Goal: Task Accomplishment & Management: Complete application form

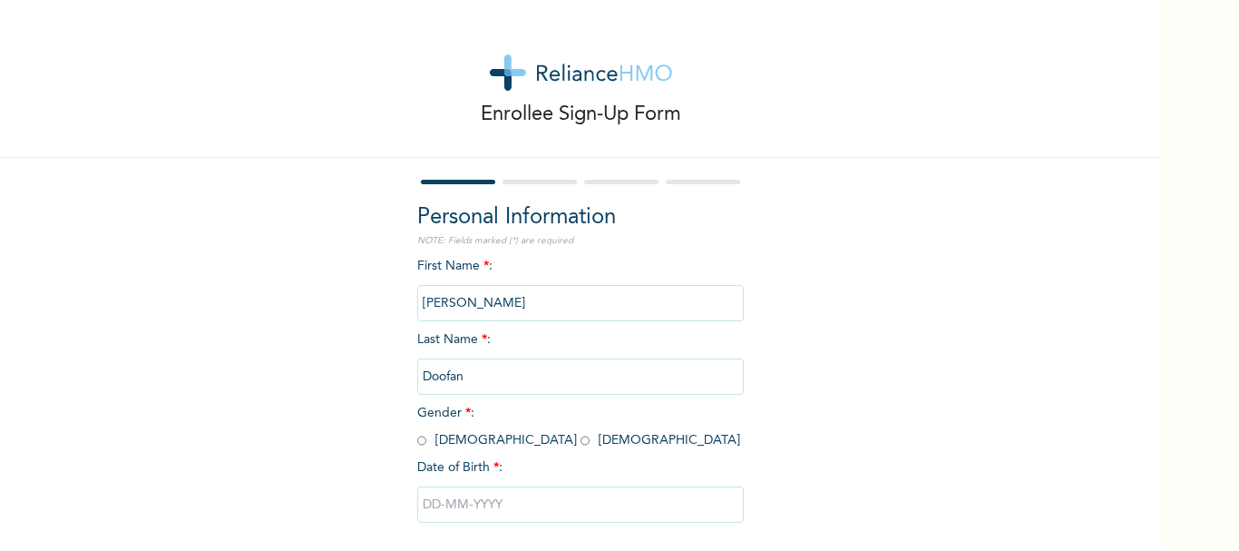
scroll to position [89, 0]
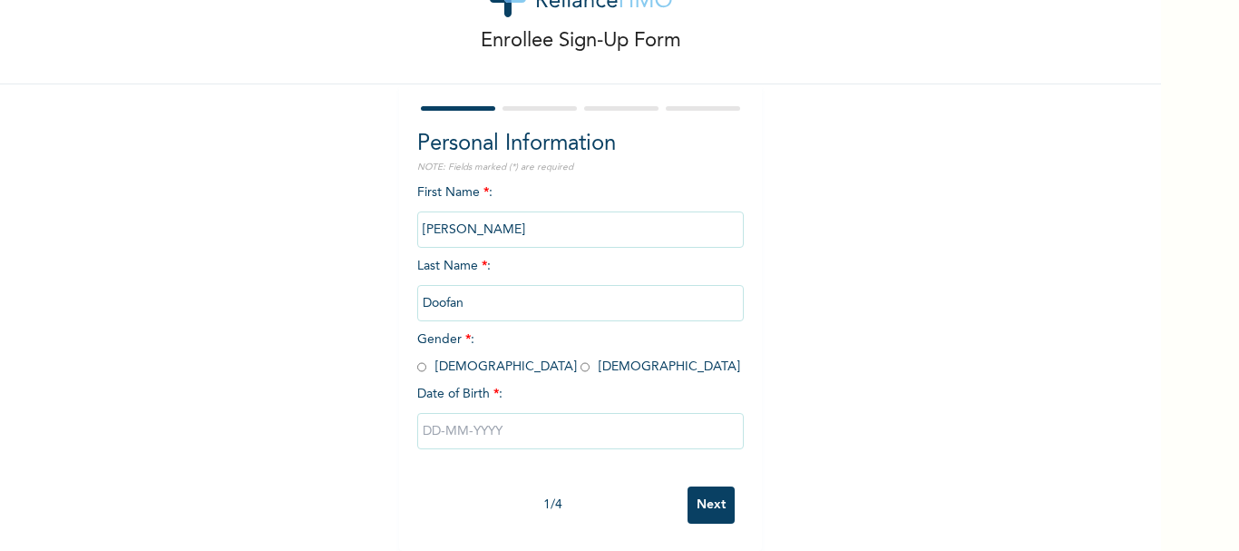
click at [581, 358] on input "radio" at bounding box center [585, 366] width 9 height 17
radio input "true"
click at [473, 288] on input "Doofan" at bounding box center [580, 303] width 327 height 36
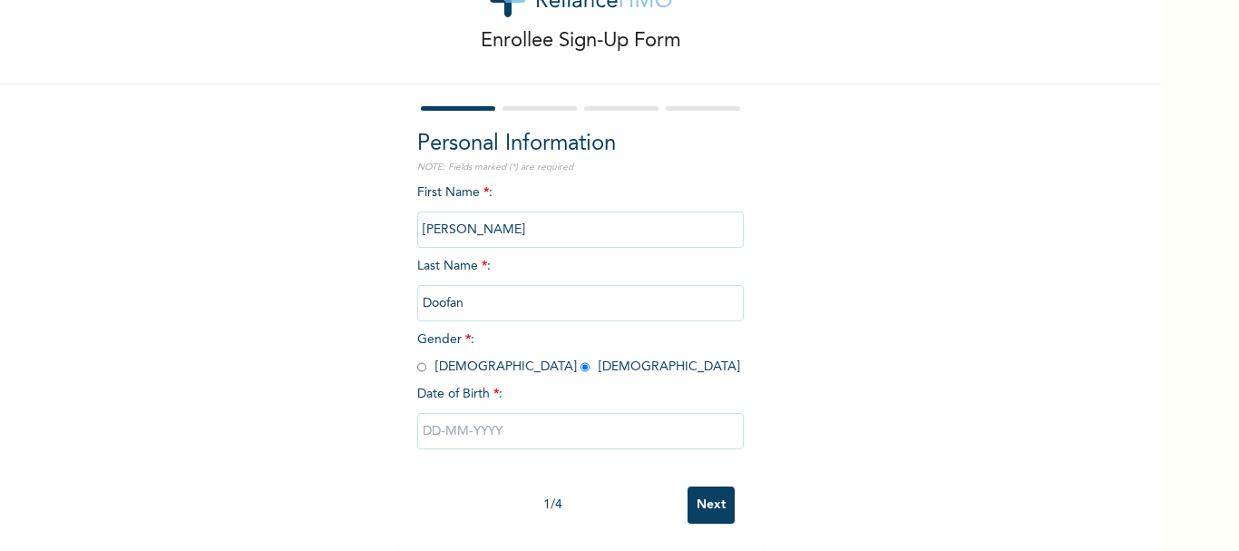
click at [485, 289] on input "Doofan" at bounding box center [580, 303] width 327 height 36
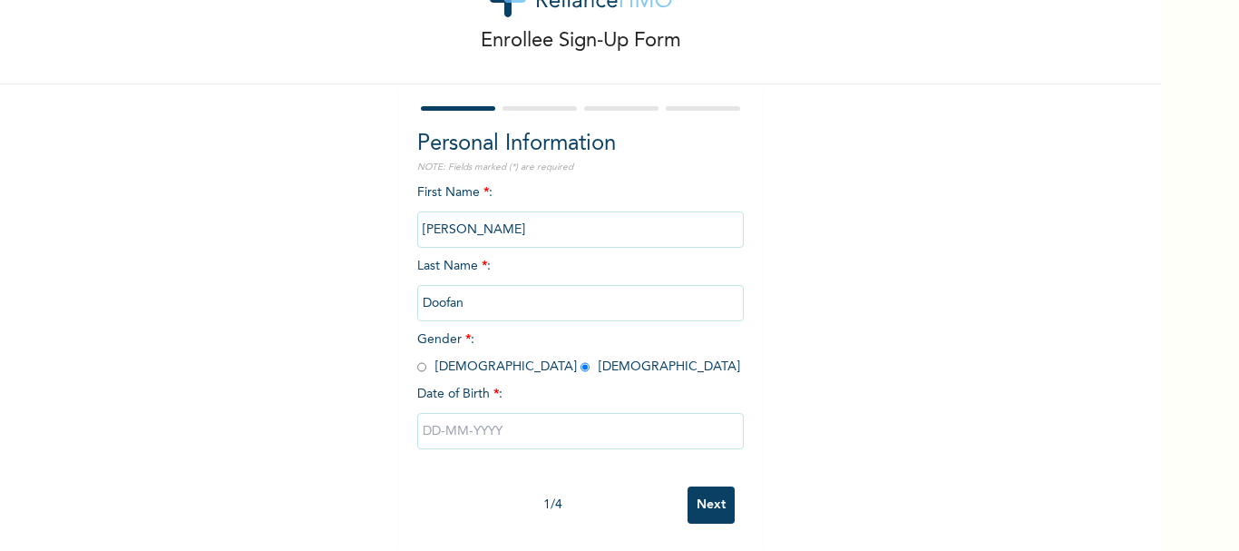
click at [498, 417] on input "text" at bounding box center [580, 431] width 327 height 36
select select "8"
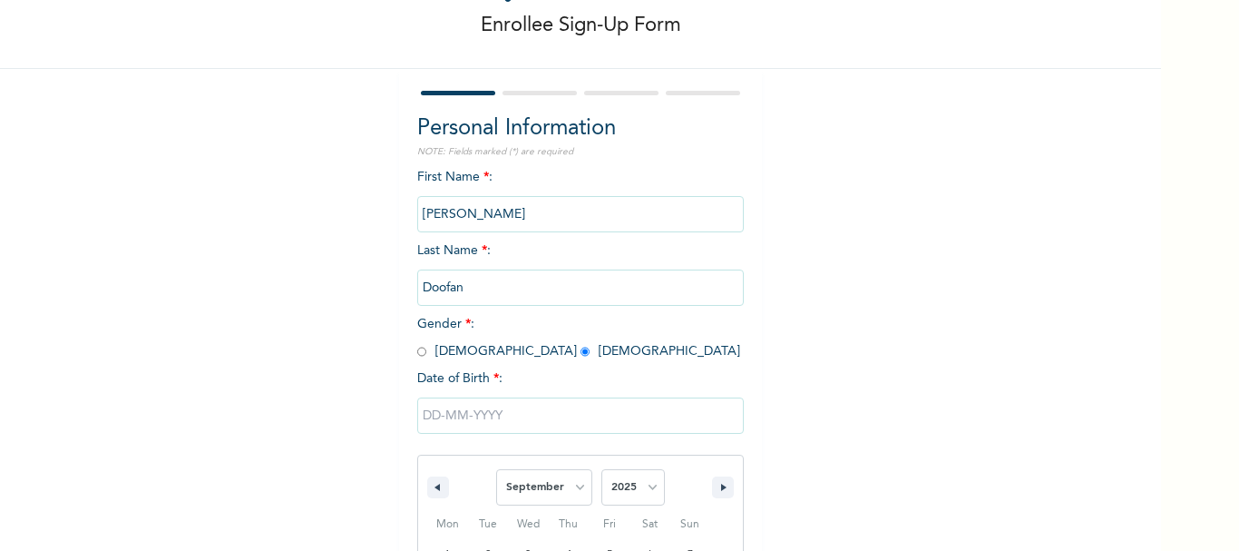
scroll to position [276, 0]
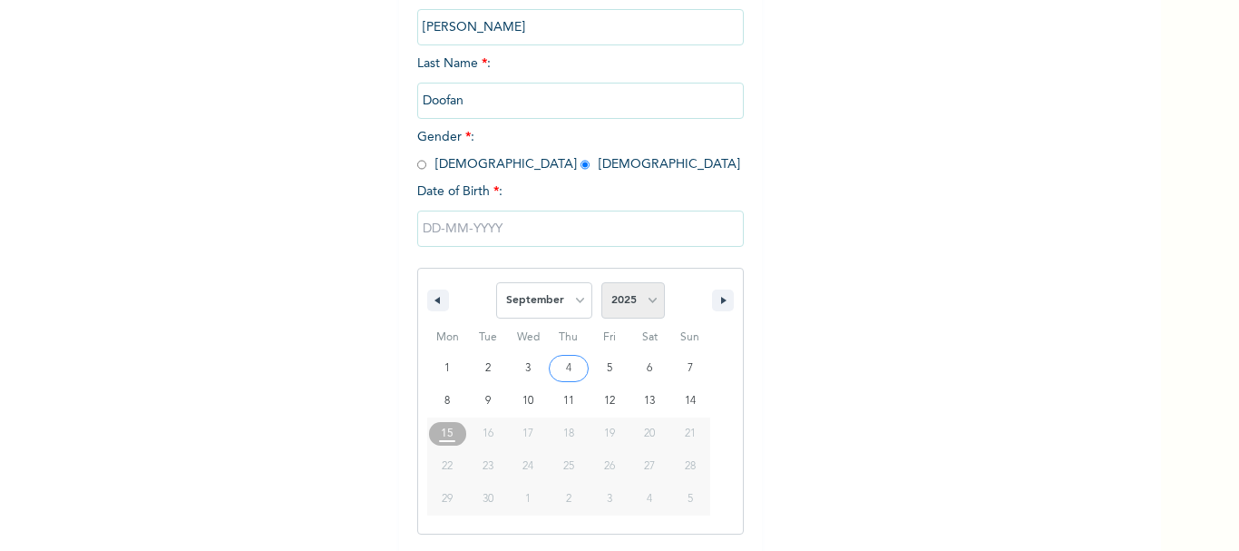
click at [627, 300] on select "2025 2024 2023 2022 2021 2020 2019 2018 2017 2016 2015 2014 2013 2012 2011 2010…" at bounding box center [634, 300] width 64 height 36
select select "1998"
click at [602, 283] on select "2025 2024 2023 2022 2021 2020 2019 2018 2017 2016 2015 2014 2013 2012 2011 2010…" at bounding box center [634, 300] width 64 height 36
click at [564, 297] on select "January February March April May June July August September October November De…" at bounding box center [544, 300] width 96 height 36
select select "1"
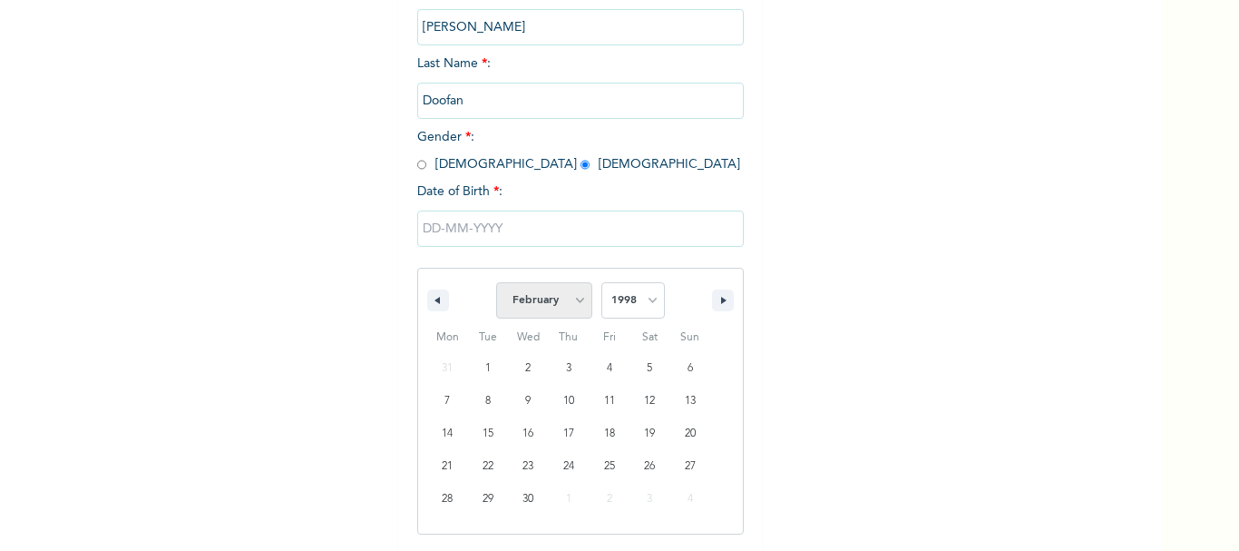
click at [496, 283] on select "January February March April May June July August September October November De…" at bounding box center [544, 300] width 96 height 36
type input "[DATE]"
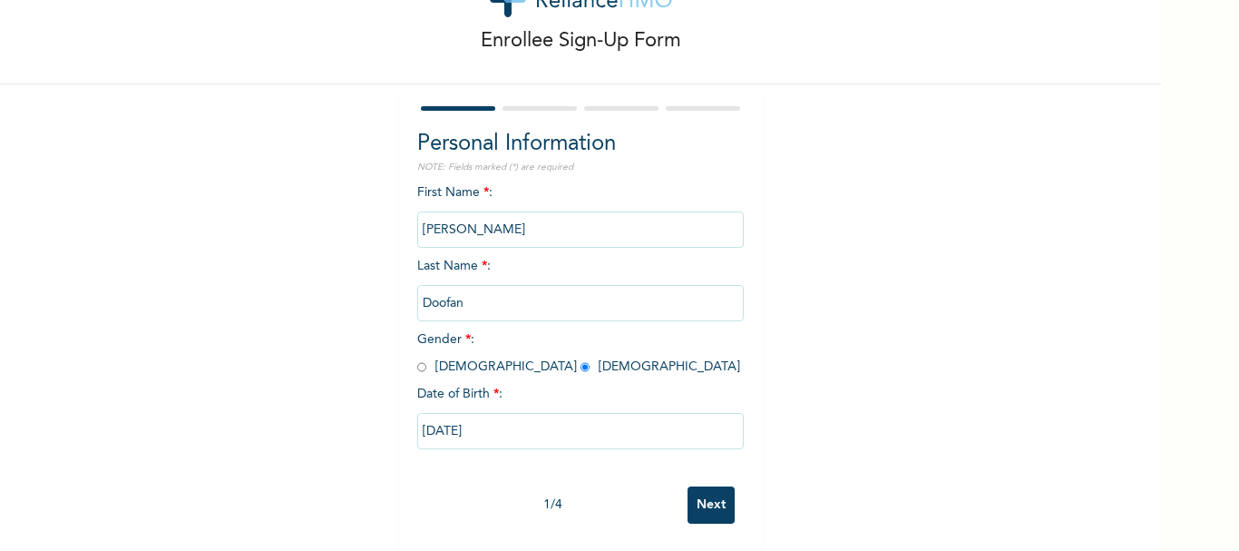
scroll to position [89, 0]
click at [504, 213] on input "[PERSON_NAME]" at bounding box center [580, 229] width 327 height 36
click at [847, 266] on div "Enrollee Sign-Up Form Personal Information NOTE: Fields marked (*) are required…" at bounding box center [580, 239] width 1161 height 624
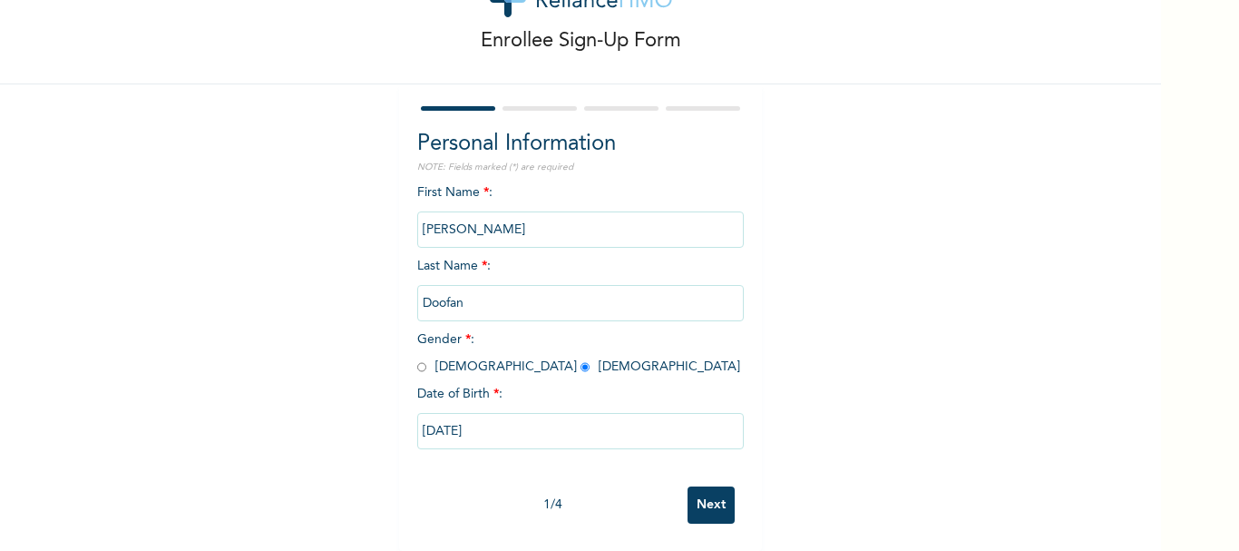
click at [714, 486] on input "Next" at bounding box center [711, 504] width 47 height 37
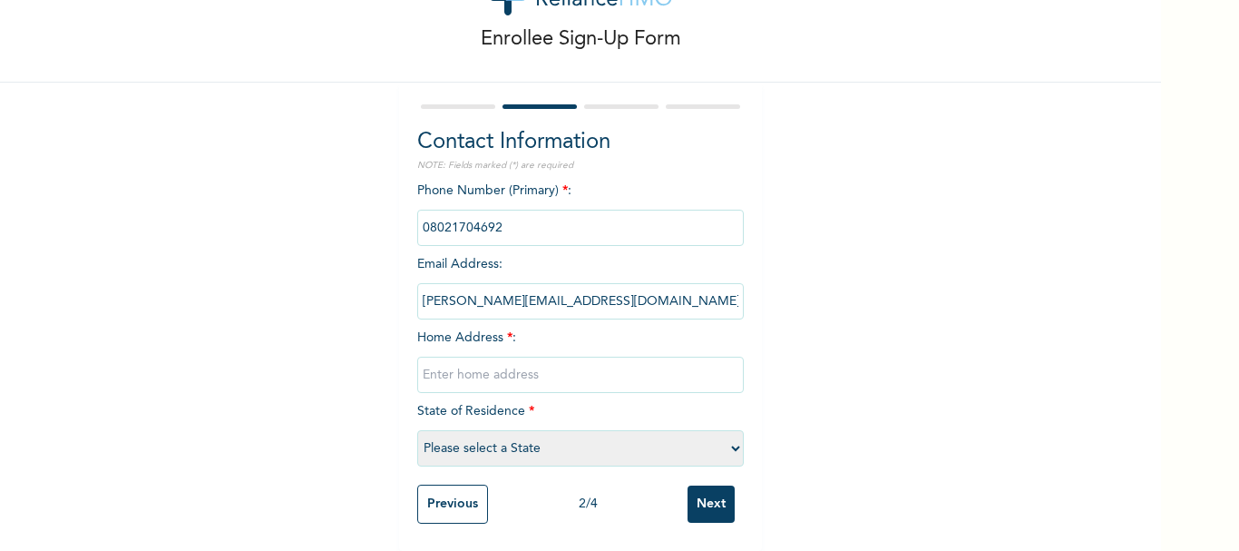
click at [593, 362] on input "text" at bounding box center [580, 375] width 327 height 36
type input "N"
paste input "[STREET_ADDRESS] [PHONE_NUMBER]"
type input "[STREET_ADDRESS]."
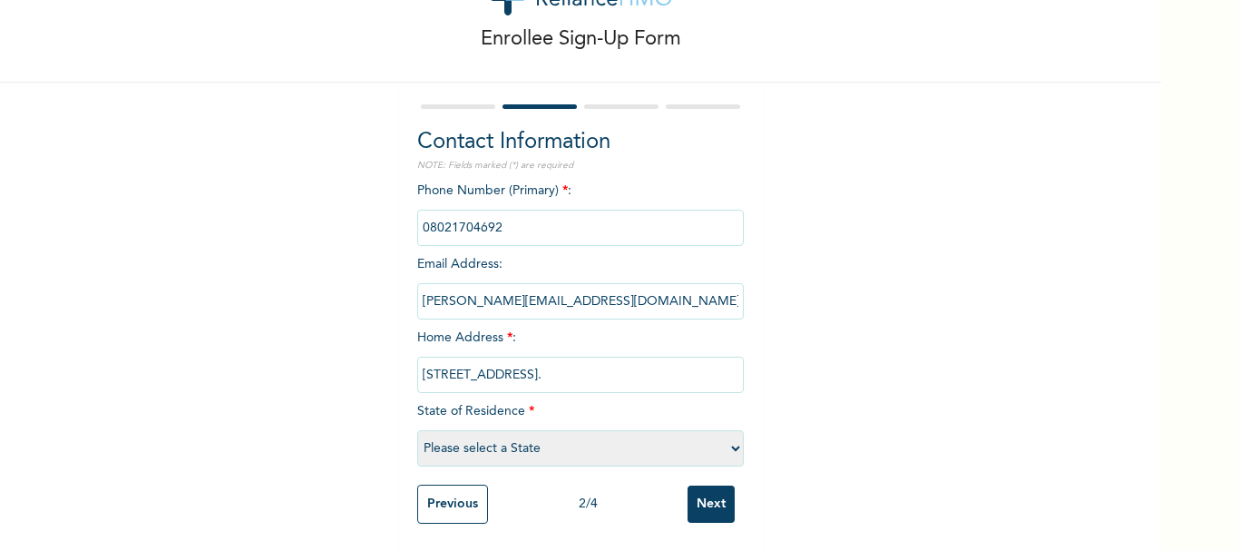
click at [645, 444] on select "Please select a State [PERSON_NAME] (FCT) [PERSON_NAME] Ibom [GEOGRAPHIC_DATA] …" at bounding box center [580, 448] width 327 height 36
select select "25"
click at [417, 430] on select "Please select a State [PERSON_NAME] (FCT) [PERSON_NAME] Ibom [GEOGRAPHIC_DATA] …" at bounding box center [580, 448] width 327 height 36
click at [711, 498] on input "Next" at bounding box center [711, 503] width 47 height 37
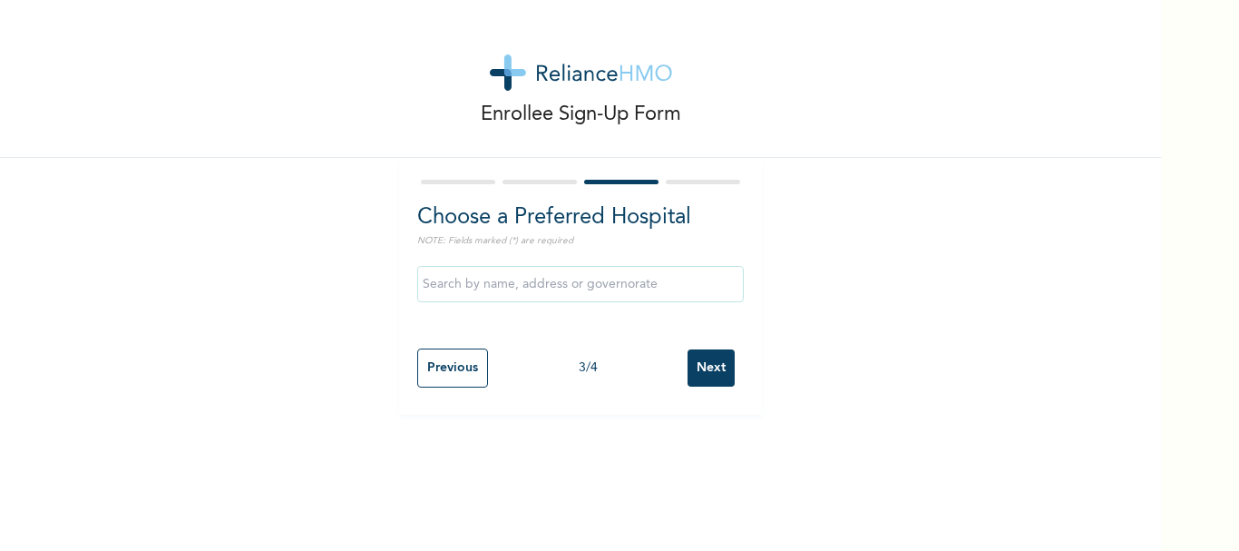
click at [583, 292] on input "text" at bounding box center [580, 284] width 327 height 36
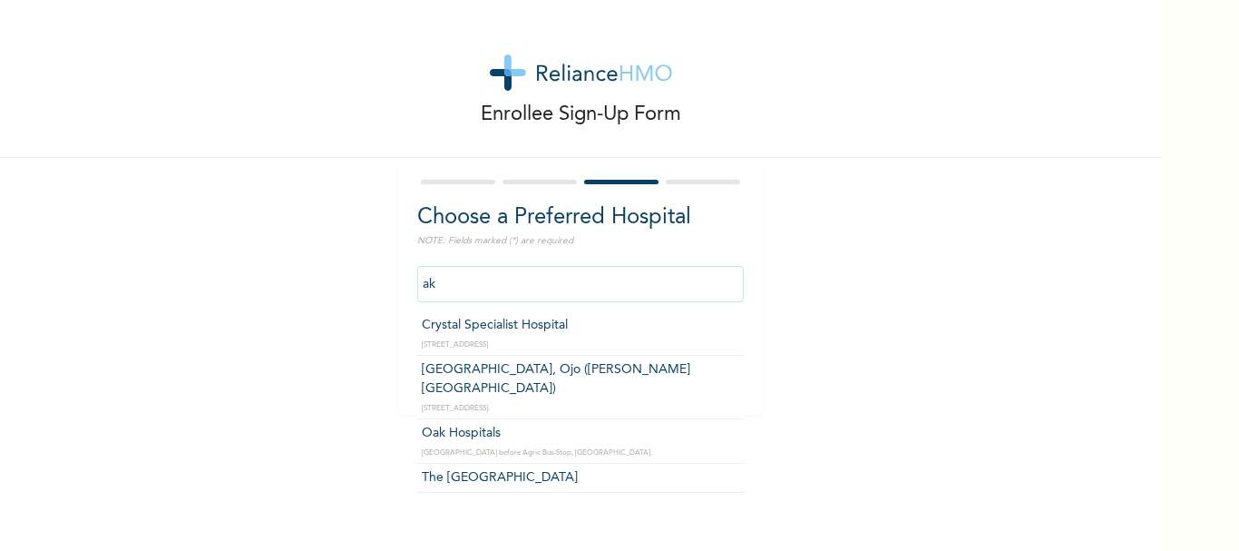
type input "a"
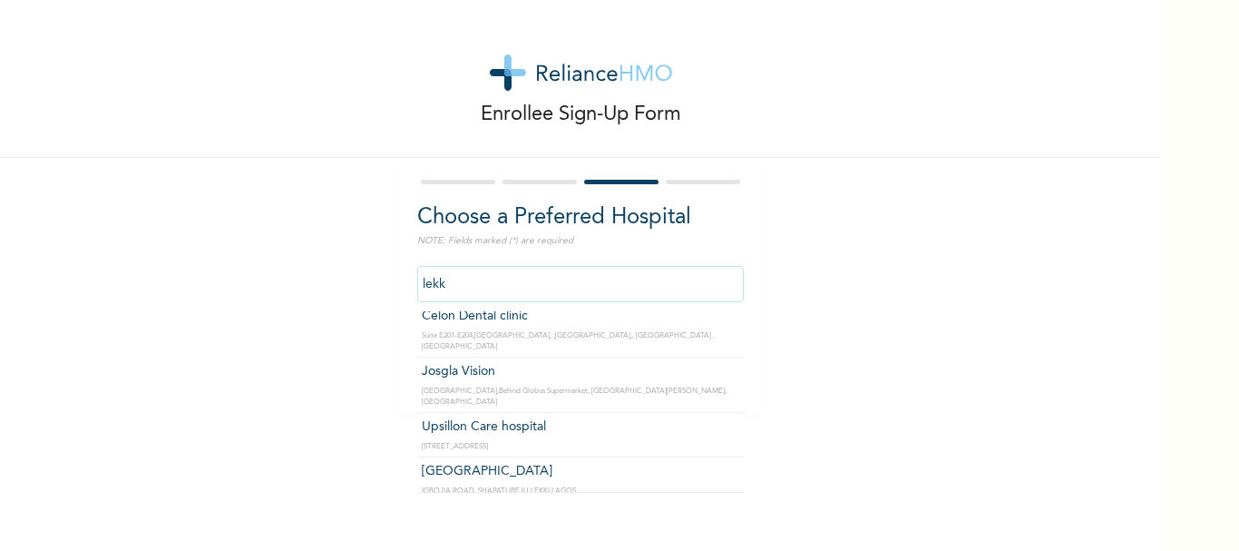
scroll to position [559, 0]
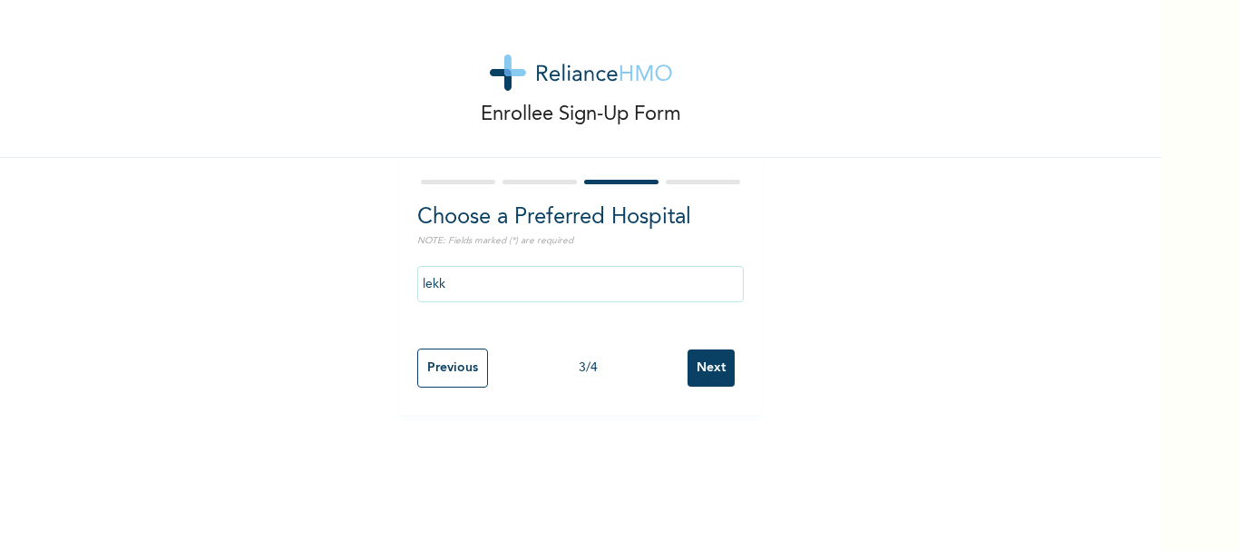
click at [863, 175] on div "Enrollee Sign-Up Form Choose a Preferred Hospital NOTE: Fields marked (*) are r…" at bounding box center [580, 207] width 1161 height 415
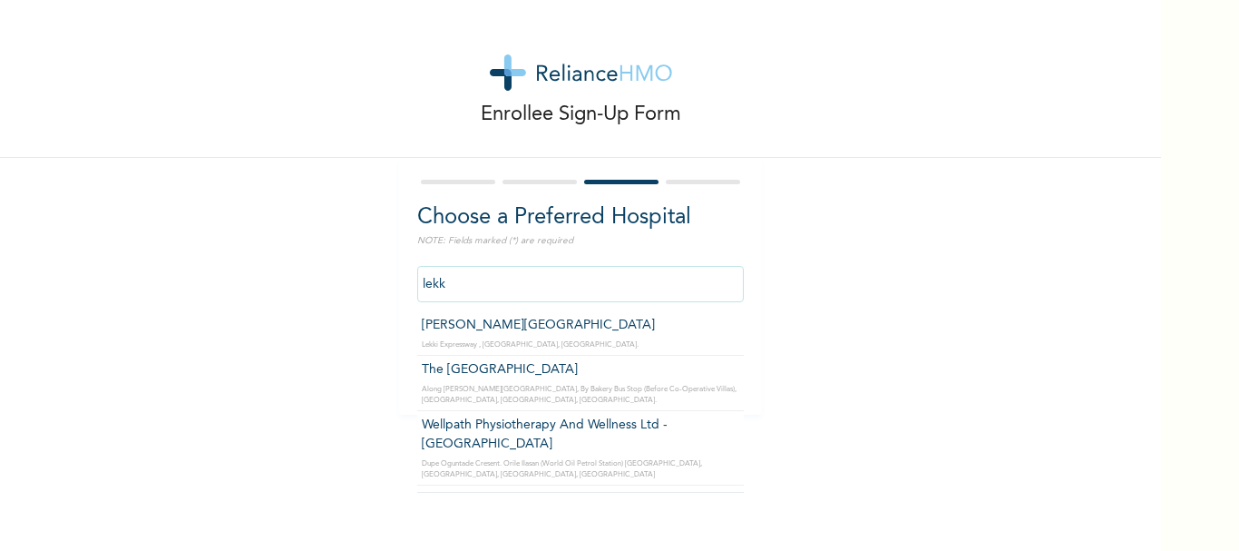
click at [474, 281] on input "lekk" at bounding box center [580, 284] width 327 height 36
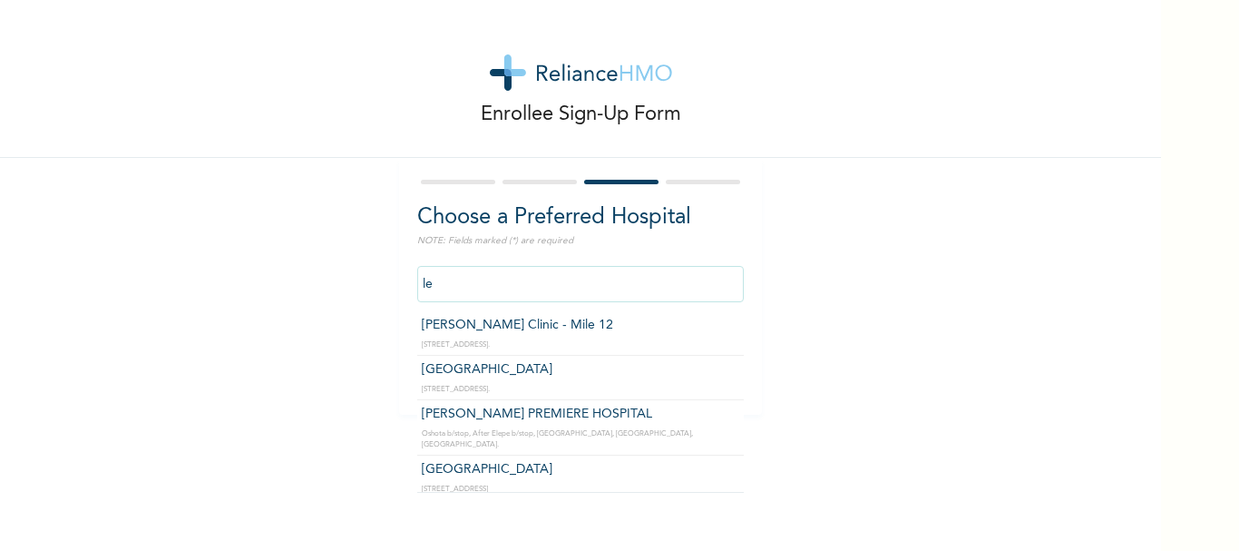
type input "l"
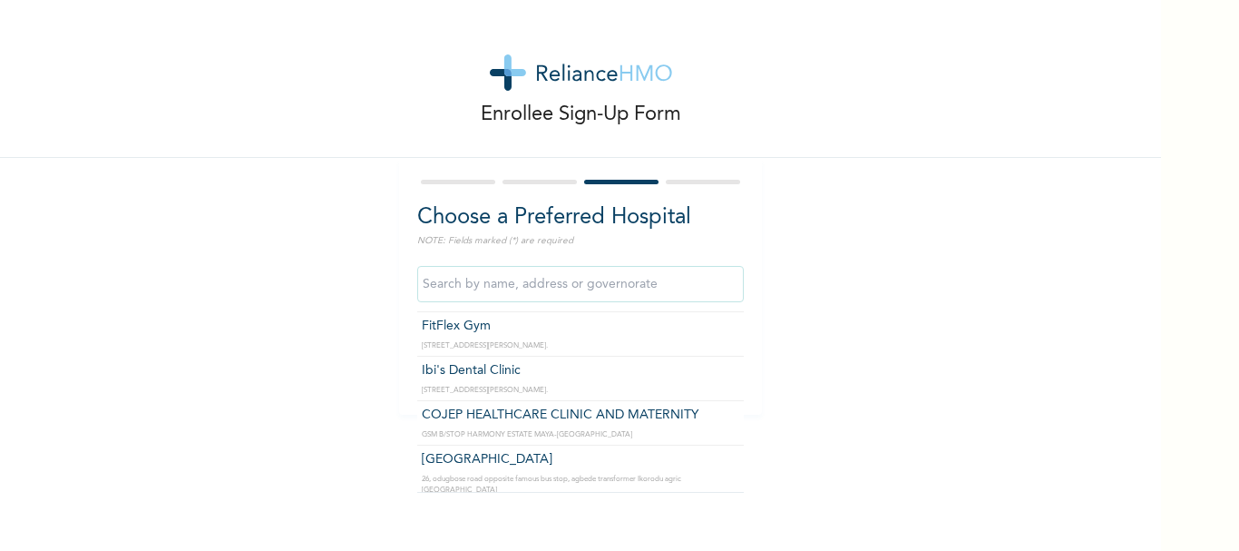
scroll to position [25303, 0]
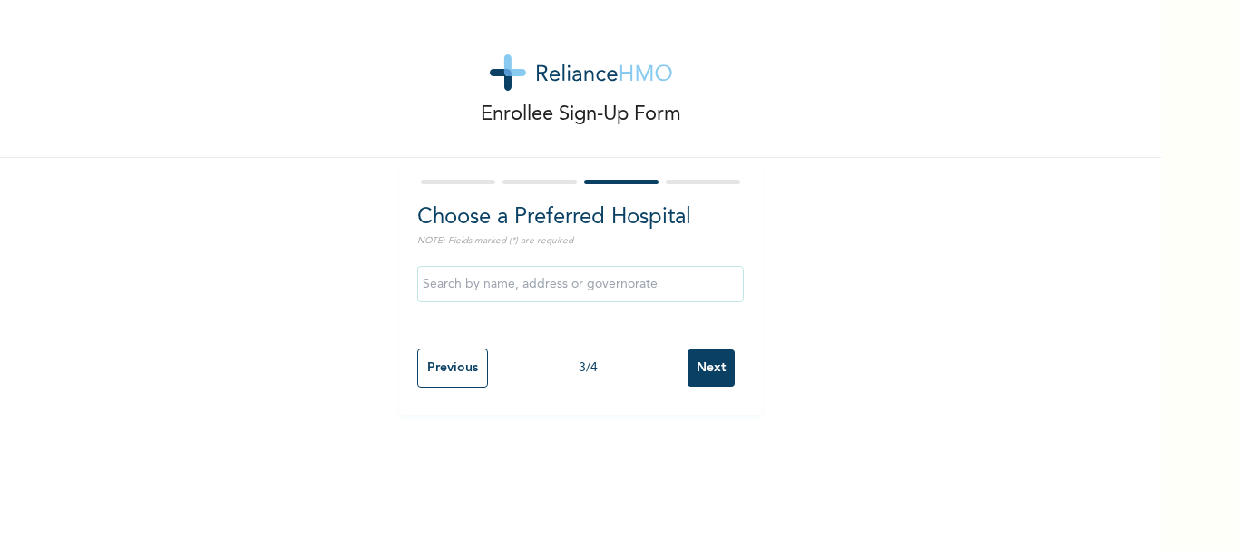
click at [895, 406] on div "Enrollee Sign-Up Form Choose a Preferred Hospital NOTE: Fields marked (*) are r…" at bounding box center [580, 207] width 1161 height 415
click at [719, 360] on input "Next" at bounding box center [711, 367] width 47 height 37
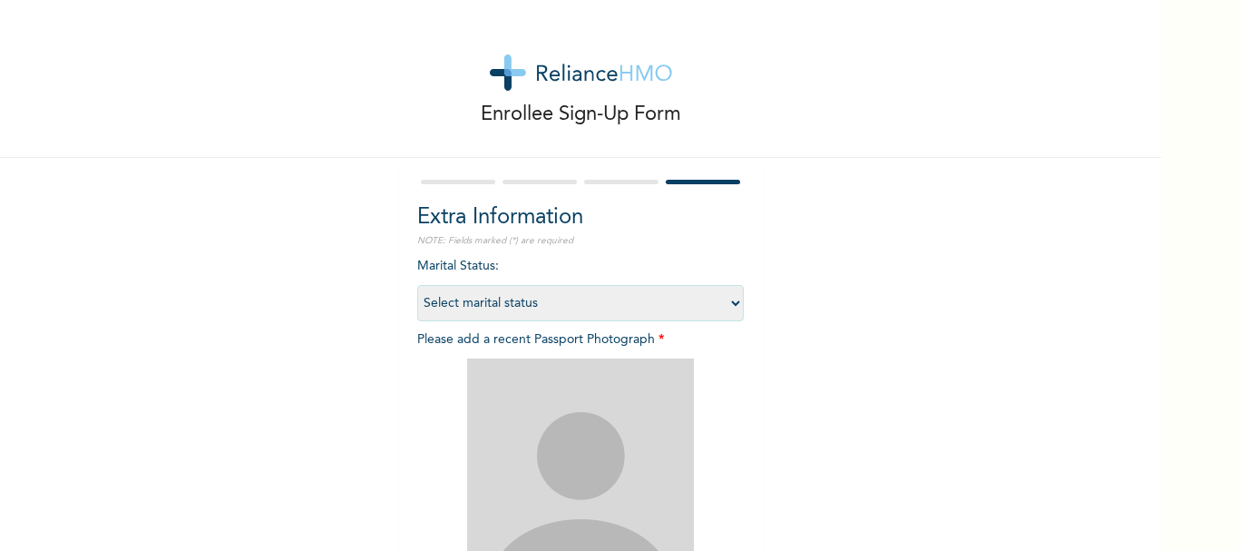
click at [721, 303] on select "Select marital status [DEMOGRAPHIC_DATA] Married [DEMOGRAPHIC_DATA] Widow/[DEMO…" at bounding box center [580, 303] width 327 height 36
select select "1"
click at [417, 285] on select "Select marital status [DEMOGRAPHIC_DATA] Married [DEMOGRAPHIC_DATA] Widow/[DEMO…" at bounding box center [580, 303] width 327 height 36
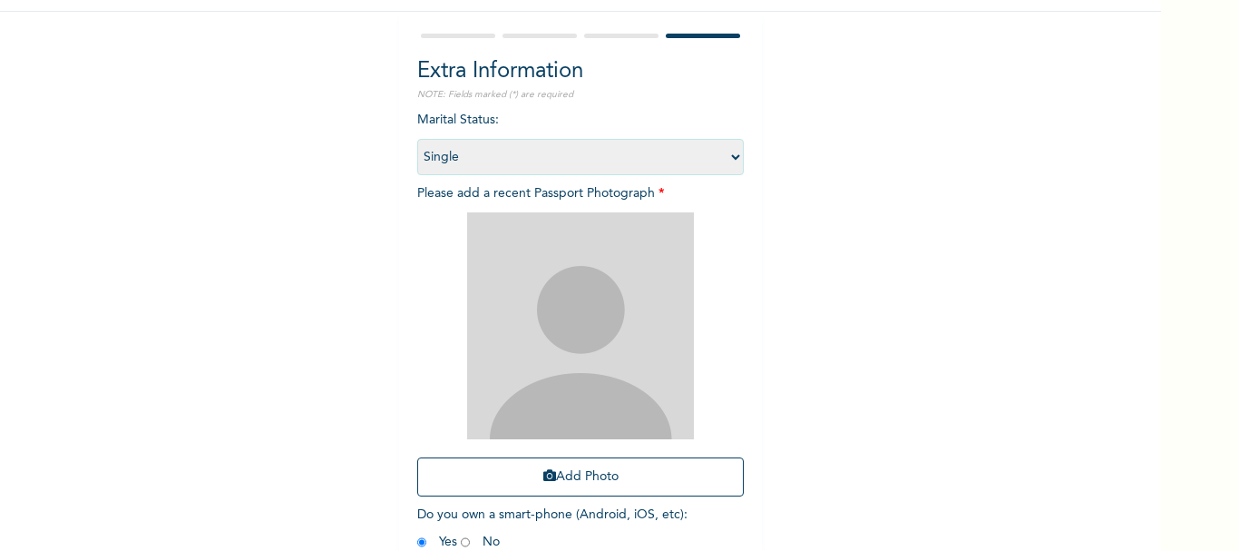
scroll to position [149, 0]
click at [580, 348] on img at bounding box center [580, 323] width 227 height 227
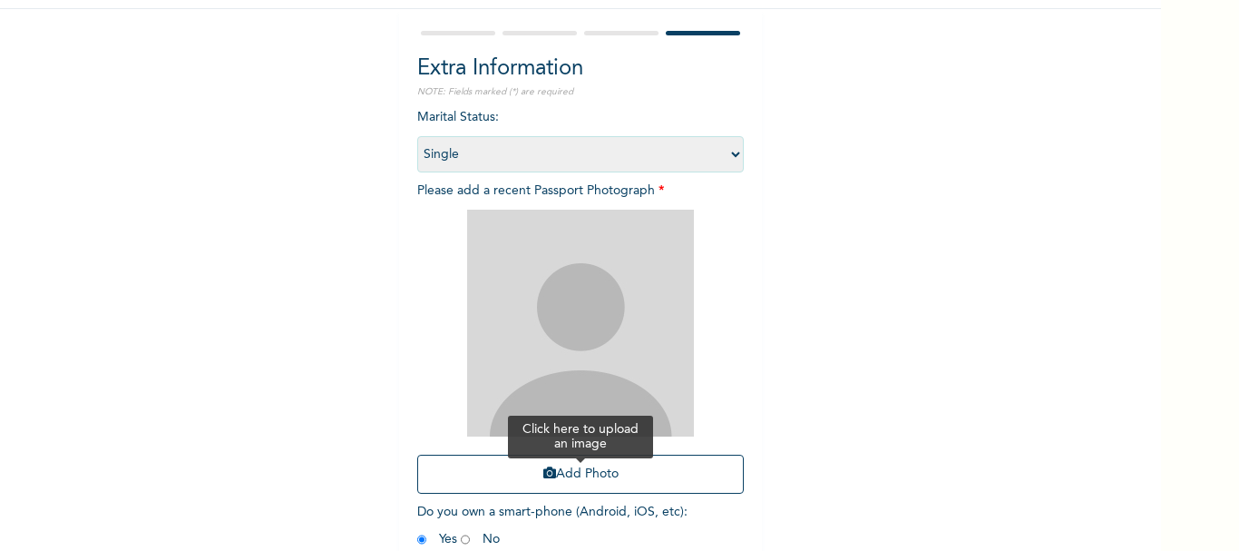
click at [571, 487] on button "Add Photo" at bounding box center [580, 474] width 327 height 39
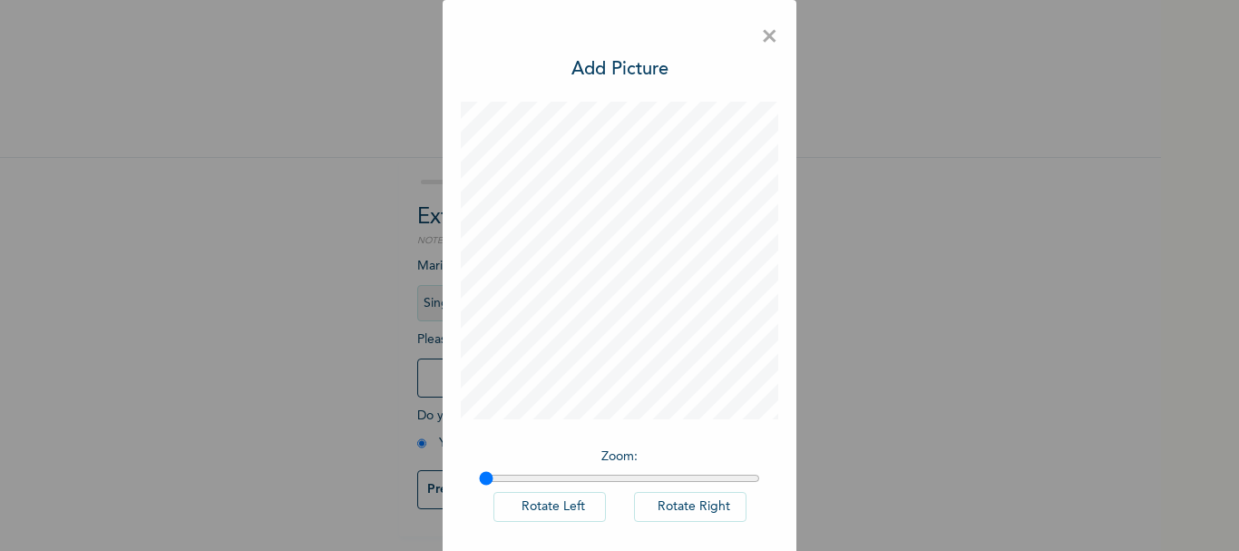
scroll to position [83, 0]
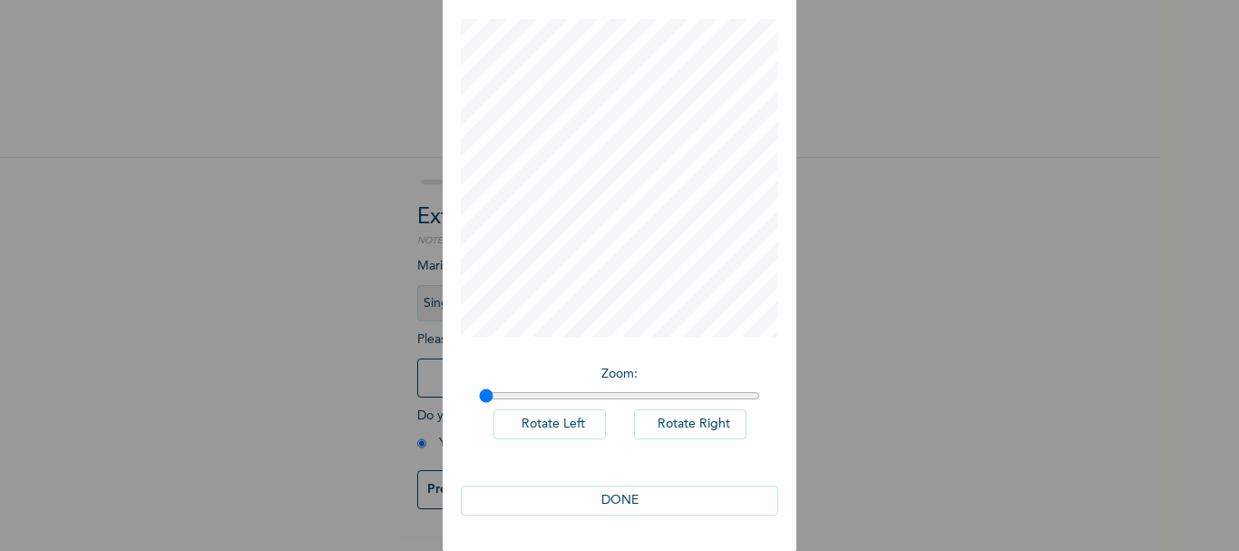
click at [620, 496] on button "DONE" at bounding box center [620, 500] width 318 height 30
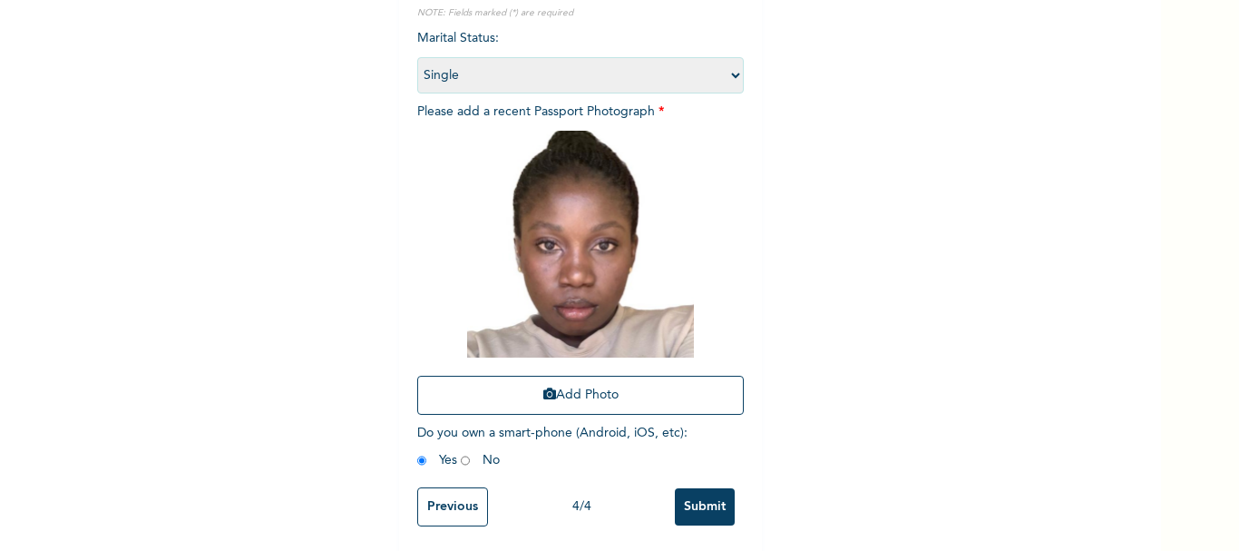
scroll to position [246, 0]
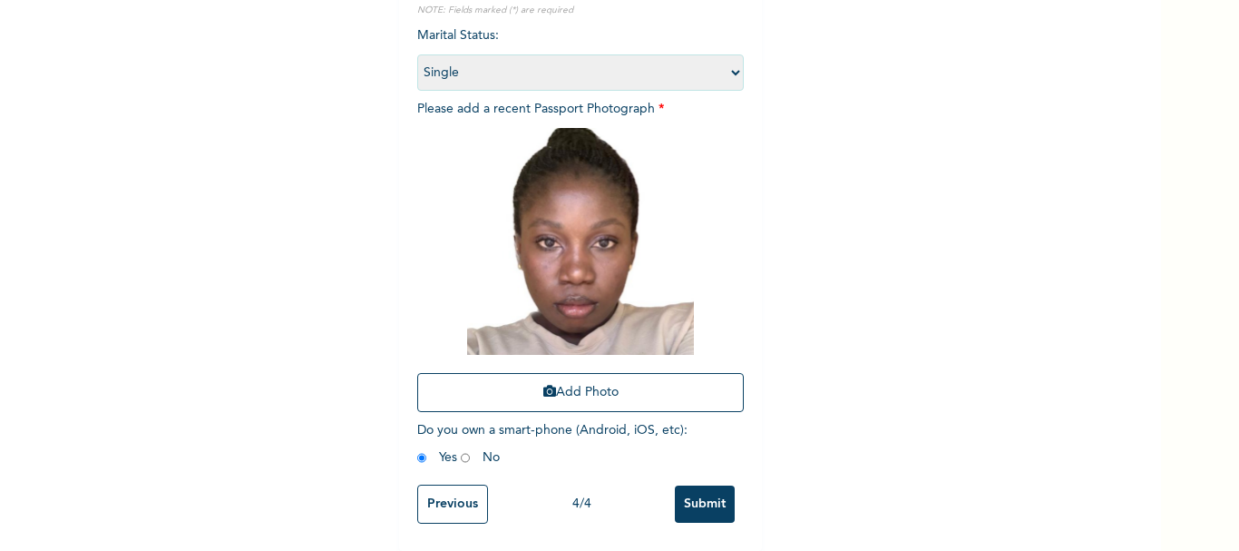
click at [709, 485] on input "Submit" at bounding box center [705, 503] width 60 height 37
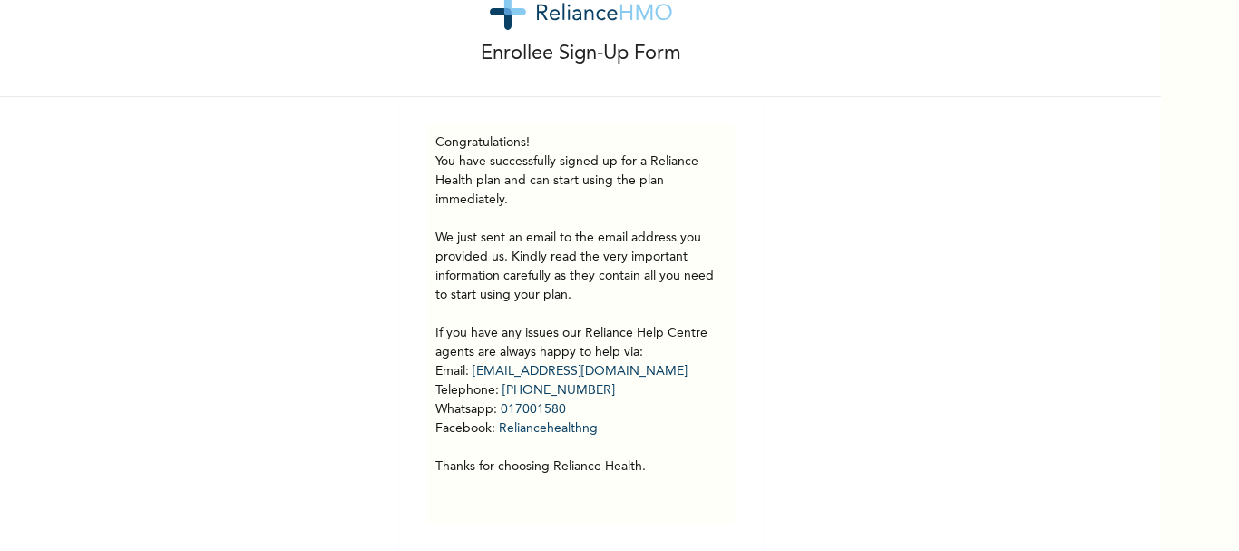
scroll to position [0, 0]
